Goal: Complete application form

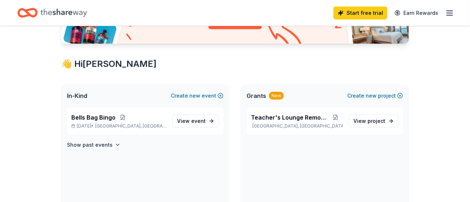
scroll to position [116, 0]
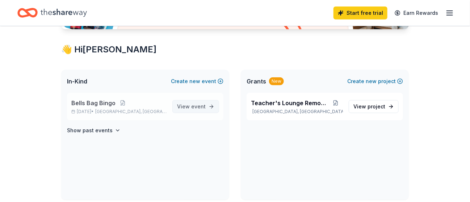
click at [199, 104] on span "event" at bounding box center [198, 107] width 14 height 6
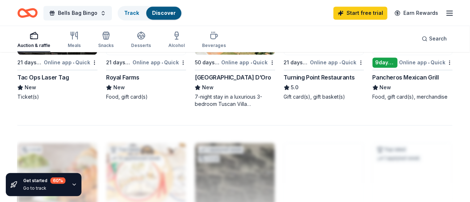
scroll to position [565, 0]
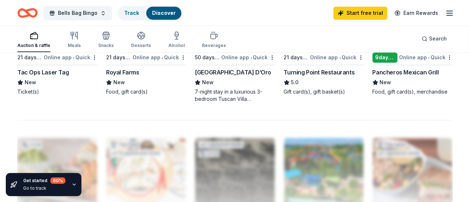
click at [332, 71] on div "Turning Point Restaurants" at bounding box center [319, 72] width 71 height 9
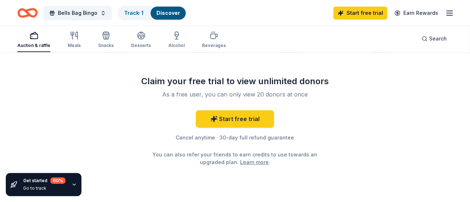
scroll to position [751, 0]
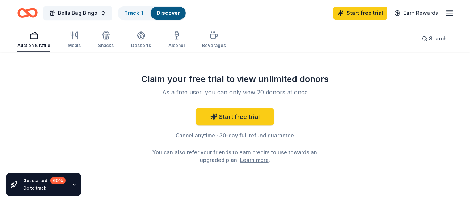
click at [449, 13] on icon "button" at bounding box center [449, 13] width 9 height 9
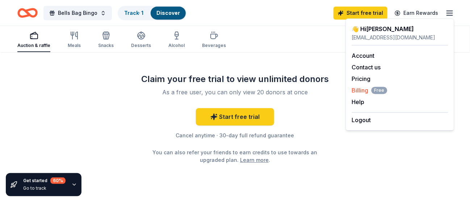
click at [362, 92] on span "Billing Free" at bounding box center [369, 90] width 35 height 9
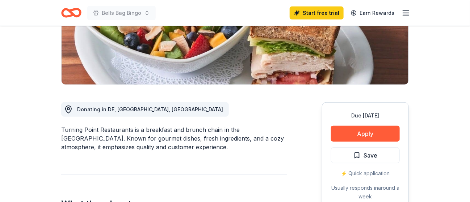
scroll to position [140, 0]
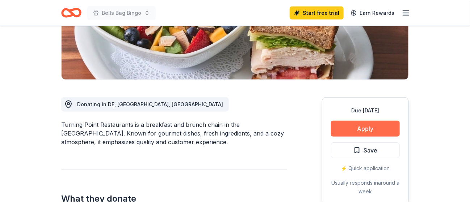
click at [379, 134] on button "Apply" at bounding box center [365, 129] width 69 height 16
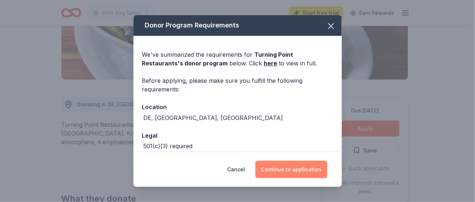
click at [308, 165] on button "Continue to application" at bounding box center [292, 169] width 72 height 17
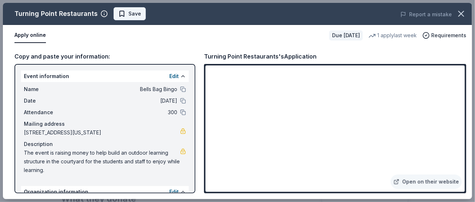
drag, startPoint x: 442, startPoint y: 66, endPoint x: 131, endPoint y: 8, distance: 316.2
click at [131, 8] on button "Save" at bounding box center [130, 13] width 32 height 13
drag, startPoint x: 466, startPoint y: 125, endPoint x: 467, endPoint y: 136, distance: 10.6
click at [467, 136] on div "Copy and paste your information: Event information Edit Name Bells Bag Bingo Da…" at bounding box center [238, 123] width 470 height 154
click at [461, 9] on icon "button" at bounding box center [462, 14] width 10 height 10
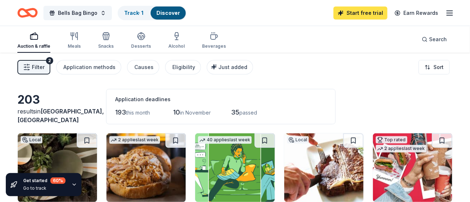
click at [363, 14] on link "Start free trial" at bounding box center [360, 13] width 54 height 13
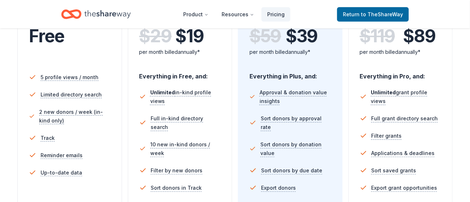
scroll to position [171, 0]
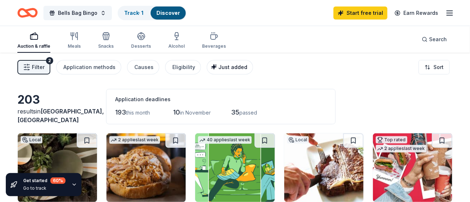
click at [230, 66] on span "Just added" at bounding box center [232, 67] width 29 height 6
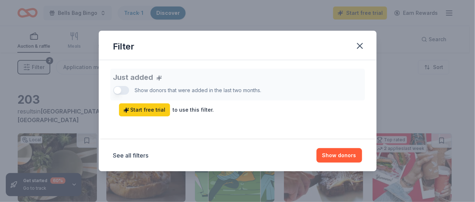
click at [121, 89] on div "Just added Show donors that were added in the last two months. Start free trial…" at bounding box center [237, 93] width 249 height 48
drag, startPoint x: 118, startPoint y: 89, endPoint x: 133, endPoint y: 92, distance: 15.1
click at [133, 92] on div "Just added Show donors that were added in the last two months. Start free trial…" at bounding box center [237, 93] width 249 height 48
click at [339, 152] on button "Show donors" at bounding box center [340, 155] width 46 height 14
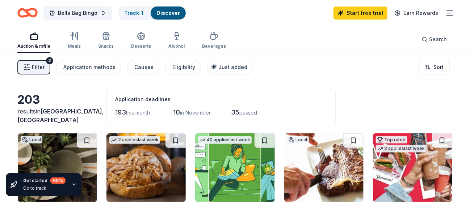
click at [39, 64] on span "Filter" at bounding box center [38, 67] width 13 height 9
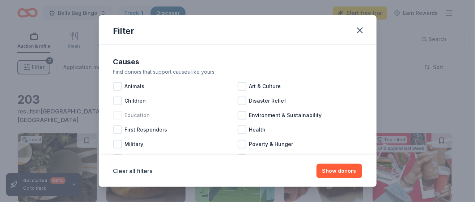
click at [121, 112] on div at bounding box center [117, 115] width 9 height 9
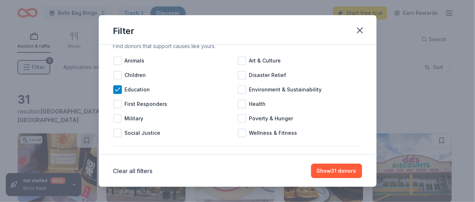
scroll to position [29, 0]
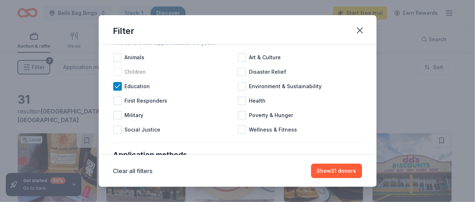
click at [119, 73] on div at bounding box center [117, 72] width 9 height 9
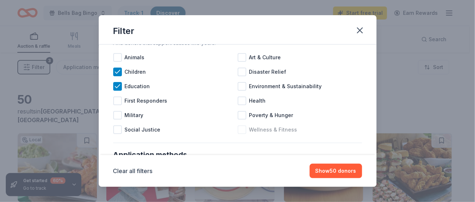
click at [240, 130] on div at bounding box center [242, 130] width 9 height 9
click at [119, 55] on div at bounding box center [117, 57] width 9 height 9
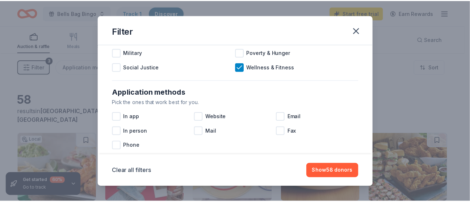
scroll to position [116, 0]
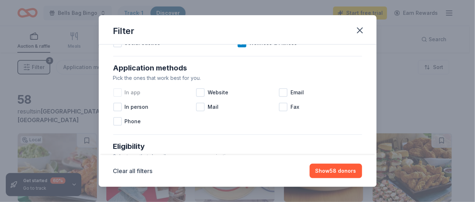
click at [115, 93] on div at bounding box center [117, 92] width 9 height 9
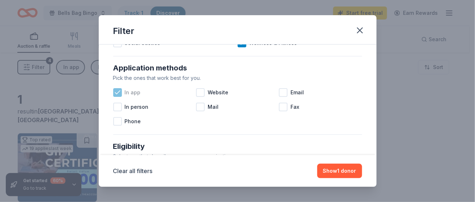
click at [115, 93] on icon at bounding box center [117, 92] width 7 height 7
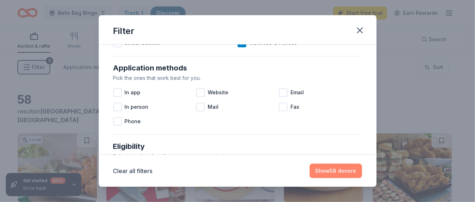
click at [337, 175] on button "Show 58 donors" at bounding box center [336, 171] width 52 height 14
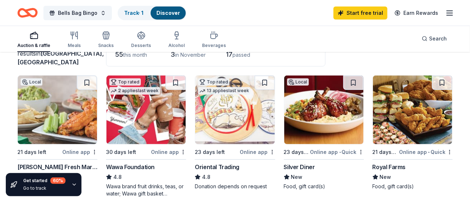
scroll to position [72, 0]
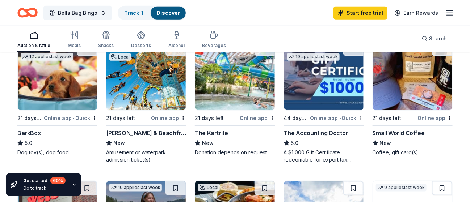
scroll to position [246, 0]
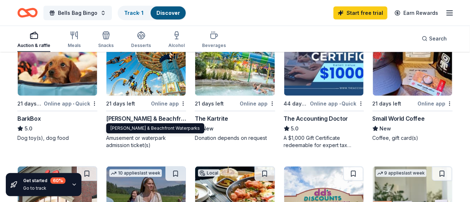
click at [162, 118] on div "Morey's Piers & Beachfront Waterparks" at bounding box center [146, 118] width 80 height 9
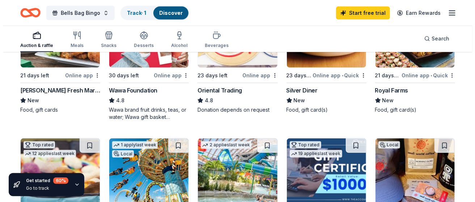
scroll to position [0, 0]
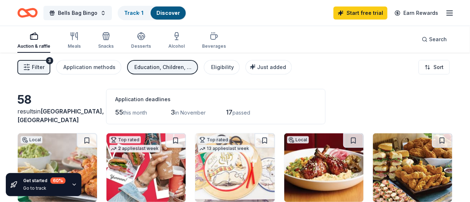
click at [49, 58] on div "3" at bounding box center [49, 60] width 7 height 7
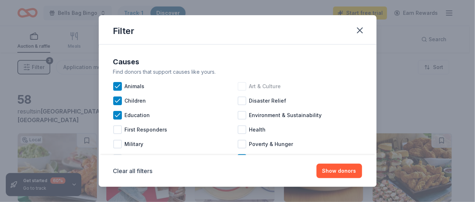
click at [244, 86] on div "Art & Culture" at bounding box center [300, 86] width 125 height 14
click at [243, 130] on div at bounding box center [242, 130] width 9 height 9
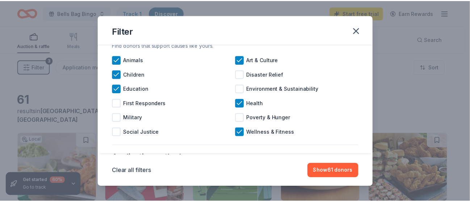
scroll to position [29, 0]
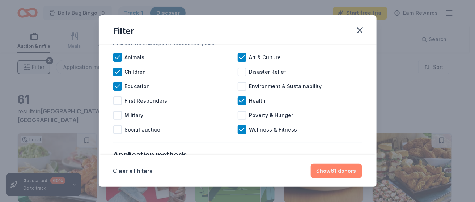
click at [342, 170] on button "Show 61 donors" at bounding box center [336, 171] width 51 height 14
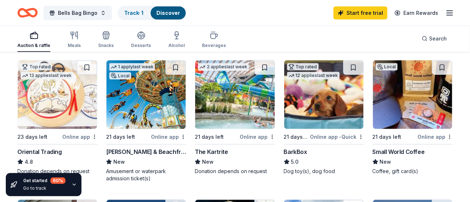
scroll to position [217, 0]
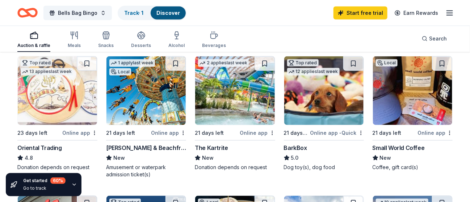
click at [220, 147] on div "The Kartrite" at bounding box center [211, 148] width 33 height 9
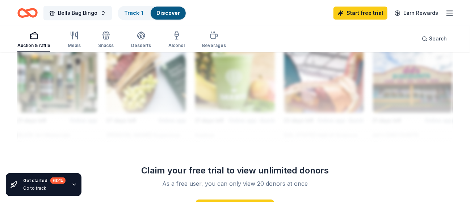
scroll to position [676, 0]
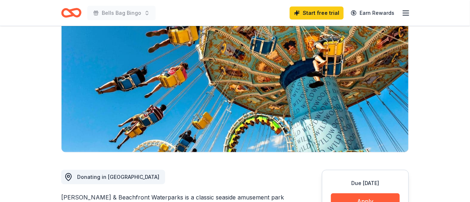
scroll to position [106, 0]
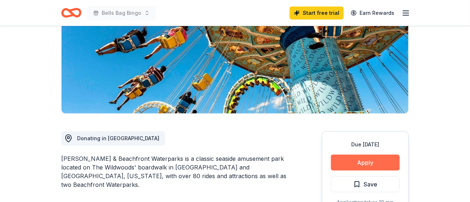
click at [370, 165] on button "Apply" at bounding box center [365, 163] width 69 height 16
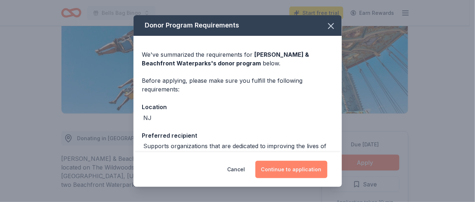
click at [315, 166] on button "Continue to application" at bounding box center [292, 169] width 72 height 17
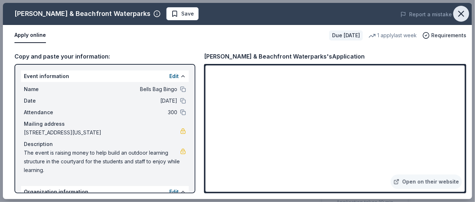
click at [462, 12] on icon "button" at bounding box center [462, 14] width 10 height 10
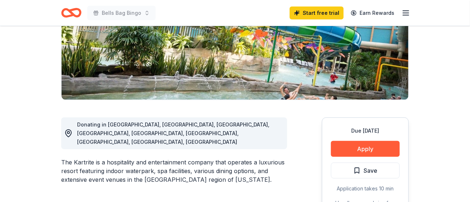
scroll to position [123, 0]
